Goal: Information Seeking & Learning: Check status

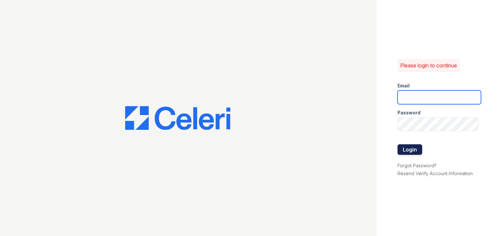
type input "[EMAIL_ADDRESS][DOMAIN_NAME]"
click at [403, 148] on button "Login" at bounding box center [409, 149] width 25 height 11
click at [404, 148] on button "Login" at bounding box center [409, 149] width 25 height 11
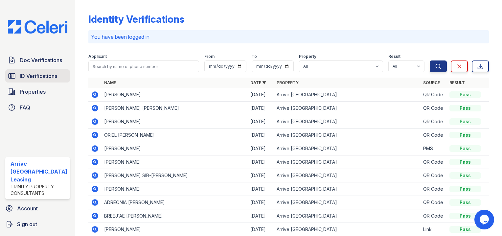
drag, startPoint x: 46, startPoint y: 103, endPoint x: 44, endPoint y: 83, distance: 20.4
click at [46, 103] on link "FAQ" at bounding box center [37, 107] width 65 height 13
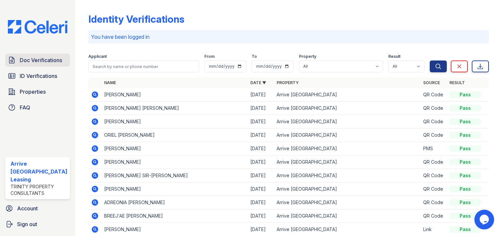
click at [34, 66] on link "Doc Verifications" at bounding box center [37, 60] width 65 height 13
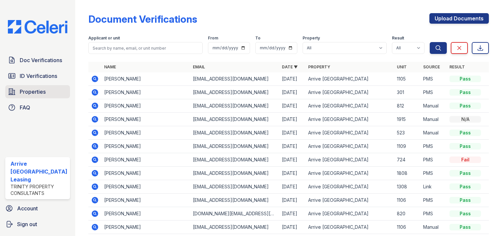
click at [45, 88] on link "Properties" at bounding box center [37, 91] width 65 height 13
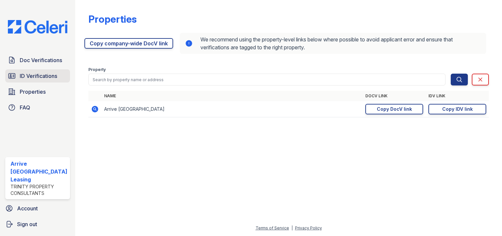
click at [44, 79] on span "ID Verifications" at bounding box center [38, 76] width 37 height 8
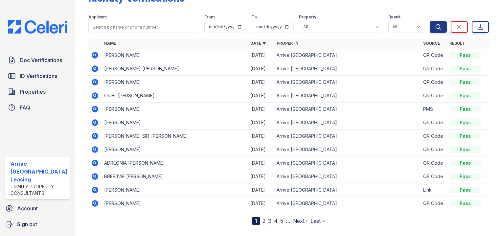
scroll to position [31, 0]
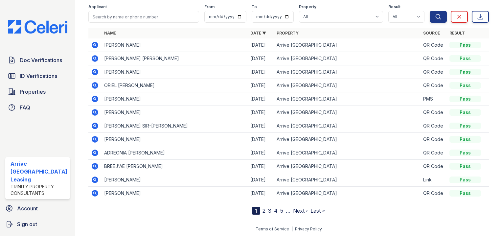
click at [262, 209] on link "2" at bounding box center [263, 210] width 3 height 7
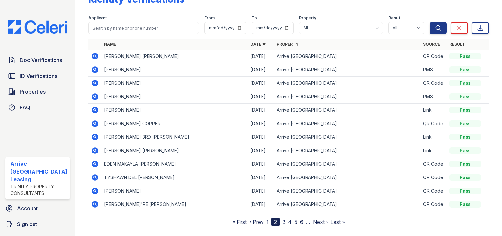
scroll to position [31, 0]
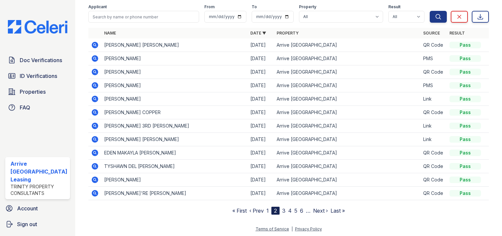
click at [265, 211] on nav "« First ‹ Prev 1 2 3 4 5 6 … Next › Last »" at bounding box center [288, 211] width 113 height 8
click at [266, 211] on link "1" at bounding box center [267, 210] width 2 height 7
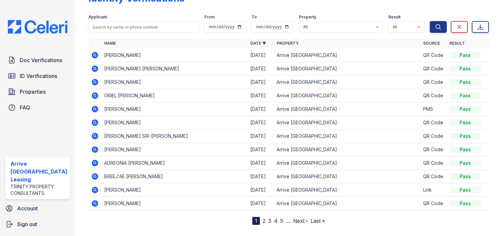
scroll to position [31, 0]
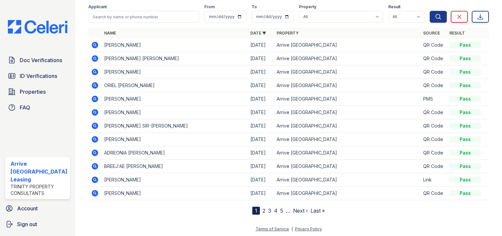
click at [262, 211] on link "2" at bounding box center [263, 210] width 3 height 7
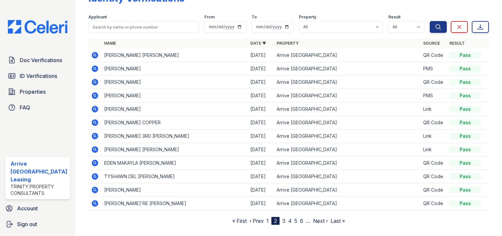
scroll to position [31, 0]
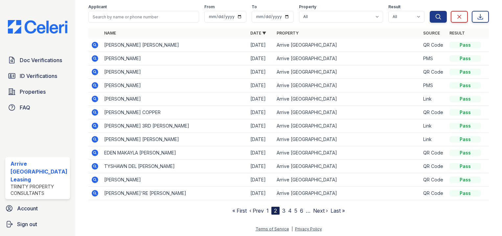
click at [266, 212] on link "1" at bounding box center [267, 210] width 2 height 7
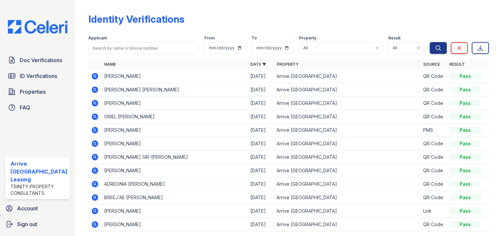
drag, startPoint x: 479, startPoint y: 194, endPoint x: 81, endPoint y: 68, distance: 417.0
click at [81, 68] on div "Identity Verifications Filter Applicant From To Property All Arrive Inner Harbo…" at bounding box center [288, 118] width 427 height 236
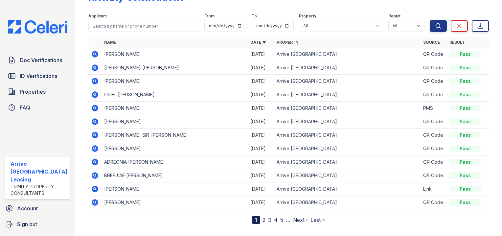
scroll to position [31, 0]
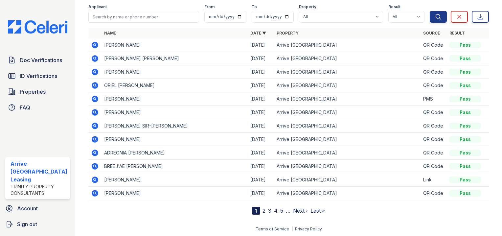
click at [381, 216] on div "Identity Verifications Filter Applicant From To Property All Arrive Inner Harbo…" at bounding box center [289, 97] width 406 height 256
click at [262, 211] on link "2" at bounding box center [263, 210] width 3 height 7
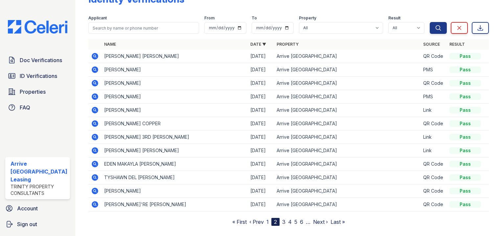
scroll to position [31, 0]
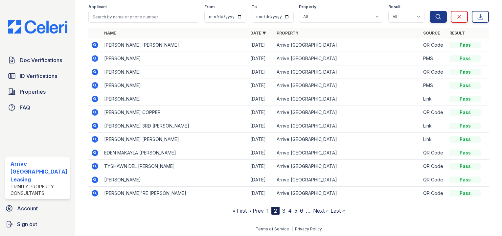
click at [278, 210] on nav "« First ‹ Prev 1 2 3 4 5 6 … Next › Last »" at bounding box center [288, 211] width 113 height 8
click at [271, 212] on div "2" at bounding box center [275, 211] width 8 height 8
click at [265, 212] on nav "« First ‹ Prev 1 2 3 4 5 6 … Next › Last »" at bounding box center [288, 211] width 113 height 8
click at [266, 210] on link "1" at bounding box center [267, 210] width 2 height 7
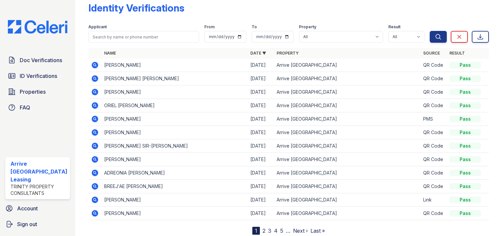
scroll to position [31, 0]
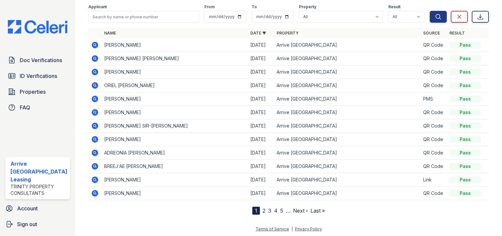
click at [94, 84] on icon at bounding box center [95, 85] width 7 height 7
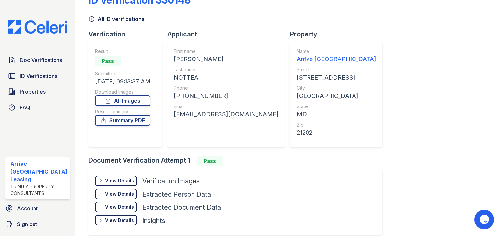
scroll to position [48, 0]
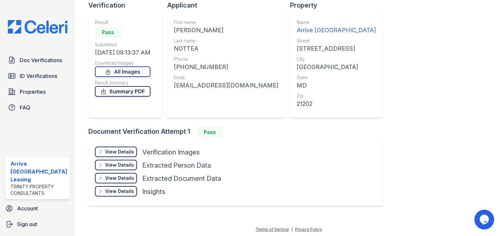
click at [141, 93] on link "Summary PDF" at bounding box center [122, 91] width 55 height 11
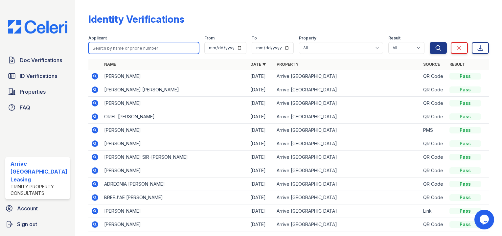
click at [154, 51] on input "search" at bounding box center [143, 48] width 111 height 12
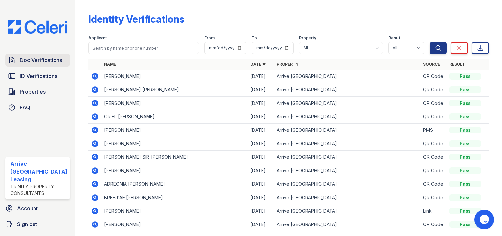
click at [33, 67] on link "Doc Verifications" at bounding box center [37, 60] width 65 height 13
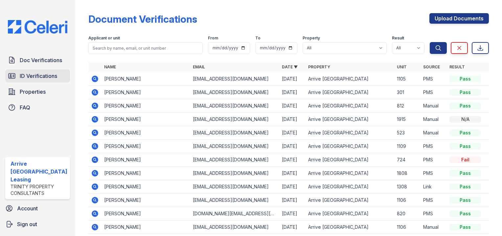
click at [56, 80] on span "ID Verifications" at bounding box center [38, 76] width 37 height 8
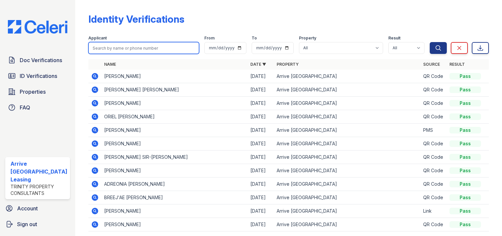
click at [131, 47] on input "search" at bounding box center [143, 48] width 111 height 12
click at [149, 52] on input "search" at bounding box center [143, 48] width 111 height 12
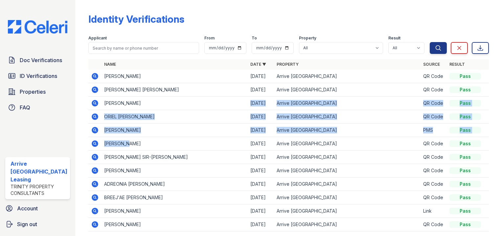
drag, startPoint x: 247, startPoint y: 109, endPoint x: 161, endPoint y: 148, distance: 94.5
click at [161, 148] on table "Name Date ▼ Property Source Result EDWARD ALEXANDER DEVONEY 09/30/25 Arrive Inn…" at bounding box center [288, 145] width 400 height 172
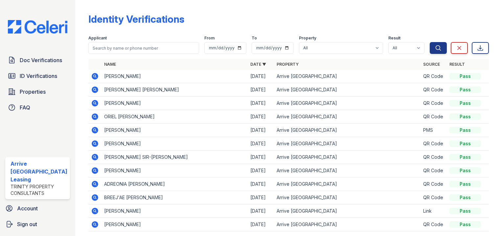
drag, startPoint x: 161, startPoint y: 148, endPoint x: 203, endPoint y: 153, distance: 43.0
click at [203, 153] on td "DASHAWN SIR-MONTINAE TAYLOR" at bounding box center [174, 156] width 146 height 13
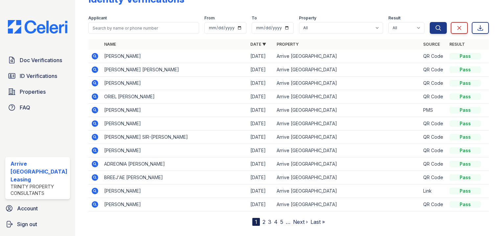
scroll to position [31, 0]
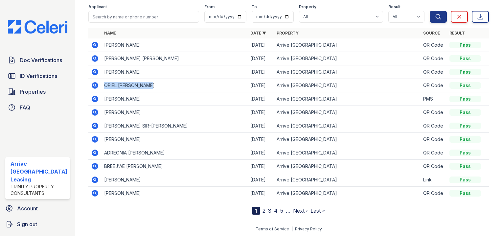
drag, startPoint x: 168, startPoint y: 87, endPoint x: 102, endPoint y: 83, distance: 66.5
click at [102, 83] on td "ORIEL SAMMY NOTTEA" at bounding box center [174, 85] width 146 height 13
drag, startPoint x: 102, startPoint y: 83, endPoint x: 112, endPoint y: 84, distance: 10.3
copy td "ORIEL SAMMY NOTTEA"
click at [92, 73] on icon at bounding box center [95, 72] width 7 height 7
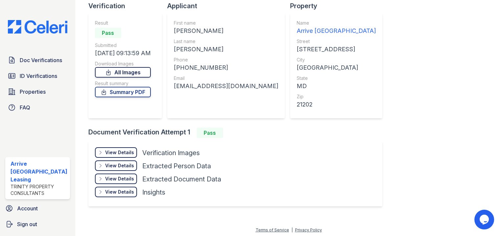
scroll to position [48, 0]
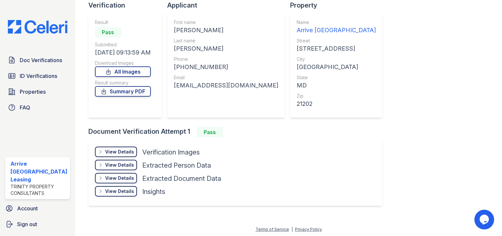
click at [132, 74] on link "All Images" at bounding box center [123, 71] width 56 height 11
drag, startPoint x: 192, startPoint y: 46, endPoint x: 172, endPoint y: 28, distance: 27.2
click at [172, 28] on div "First name [PERSON_NAME] [PERSON_NAME] name [PERSON_NAME] Phone [PHONE_NUMBER] …" at bounding box center [226, 64] width 118 height 105
copy div "[PERSON_NAME] [PERSON_NAME] name [PERSON_NAME]"
